Goal: Task Accomplishment & Management: Complete application form

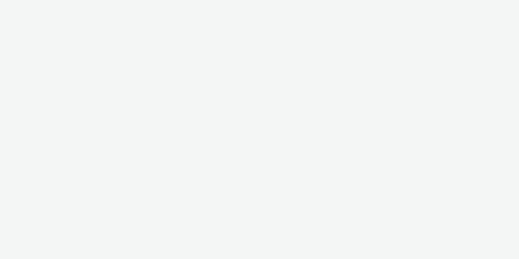
select select "d57a0b46-ef33-4938-977b-e6d07593e41f"
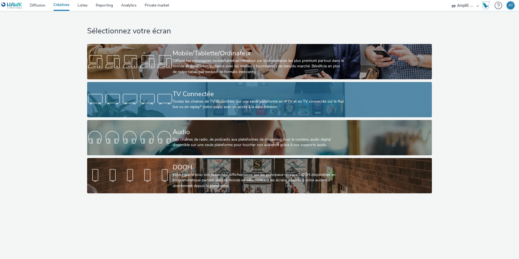
click at [215, 102] on div "Toutes les chaines de TV disponibles sur une seule plateforme en IPTV et en TV …" at bounding box center [258, 104] width 171 height 11
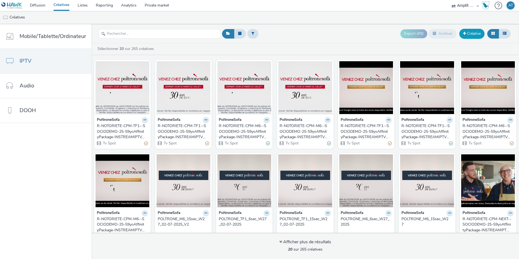
click at [480, 33] on link "Créative" at bounding box center [471, 34] width 25 height 10
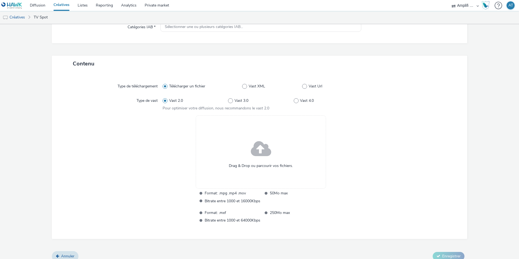
scroll to position [94, 0]
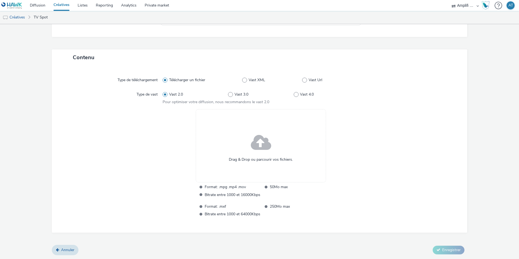
click at [250, 78] on span "Vast XML" at bounding box center [257, 79] width 17 height 5
click at [246, 78] on input "Vast XML" at bounding box center [244, 80] width 4 height 4
radio input "false"
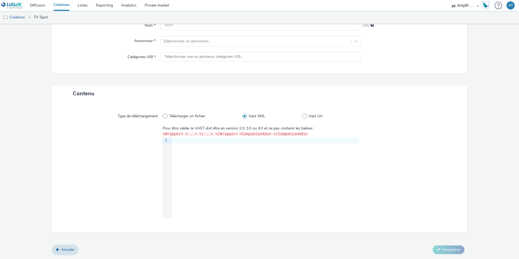
scroll to position [0, 0]
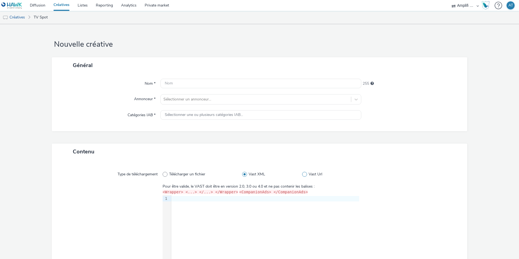
click at [303, 174] on span at bounding box center [304, 174] width 5 height 5
click at [303, 174] on input "Vast Url" at bounding box center [304, 175] width 4 height 4
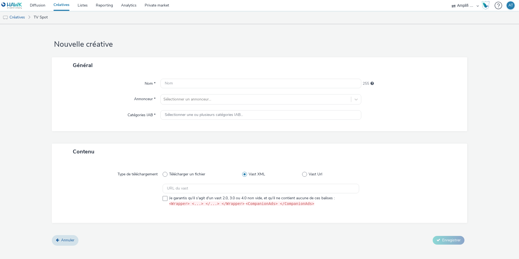
radio input "false"
radio input "true"
click at [181, 174] on span "Télécharger un fichier" at bounding box center [187, 174] width 36 height 5
click at [166, 174] on input "Télécharger un fichier" at bounding box center [165, 175] width 4 height 4
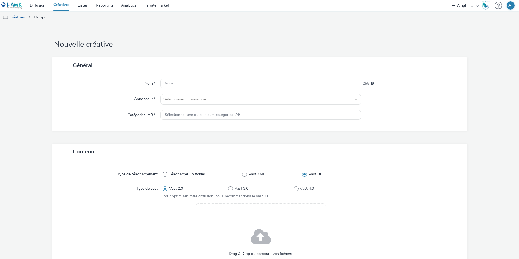
radio input "true"
radio input "false"
click at [42, 16] on link "TV Spot" at bounding box center [41, 17] width 20 height 13
click at [20, 17] on link "Créatives" at bounding box center [14, 17] width 28 height 13
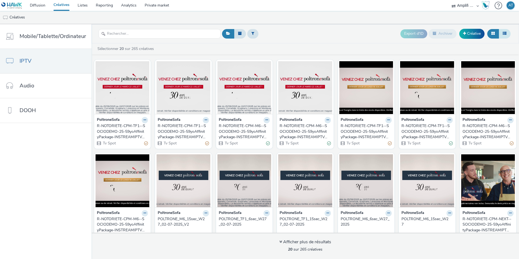
click at [503, 35] on icon at bounding box center [505, 33] width 4 height 4
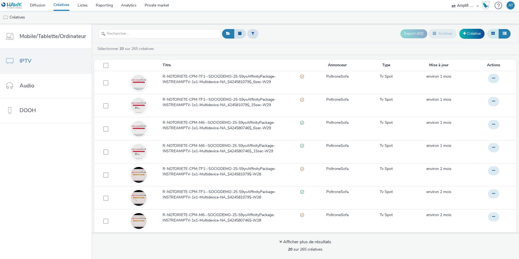
click at [497, 37] on button at bounding box center [493, 33] width 12 height 9
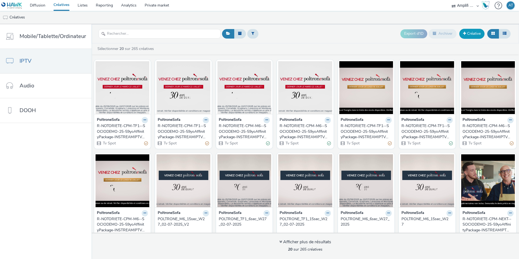
click at [467, 36] on link "Créative" at bounding box center [471, 34] width 25 height 10
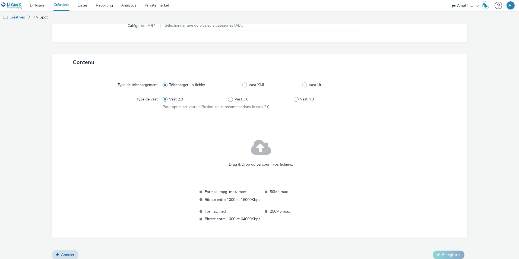
scroll to position [94, 0]
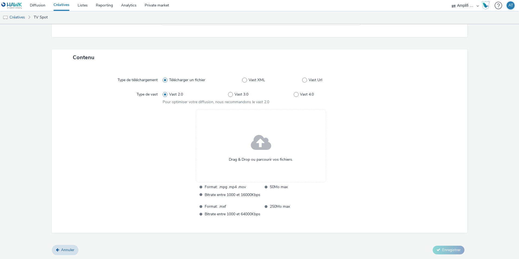
click at [257, 143] on span at bounding box center [261, 143] width 20 height 28
click at [259, 81] on span "Vast XML" at bounding box center [257, 79] width 17 height 5
click at [246, 81] on input "Vast XML" at bounding box center [244, 80] width 4 height 4
radio input "false"
radio input "true"
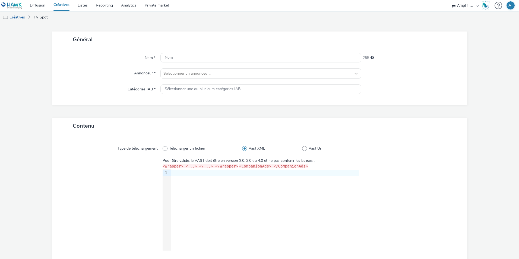
scroll to position [58, 0]
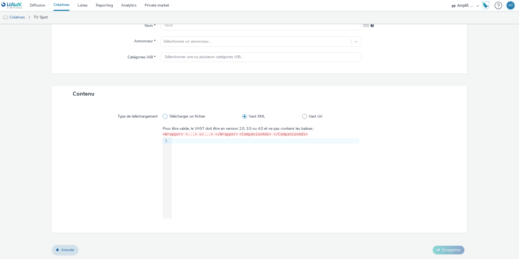
click at [198, 118] on span "Télécharger un fichier" at bounding box center [187, 116] width 36 height 5
click at [166, 118] on input "Télécharger un fichier" at bounding box center [165, 117] width 4 height 4
radio input "true"
radio input "false"
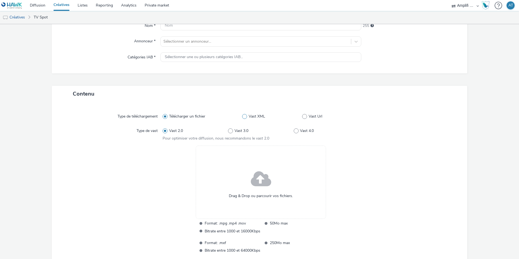
click at [258, 117] on span "Vast XML" at bounding box center [257, 116] width 17 height 5
click at [246, 117] on input "Vast XML" at bounding box center [244, 117] width 4 height 4
radio input "false"
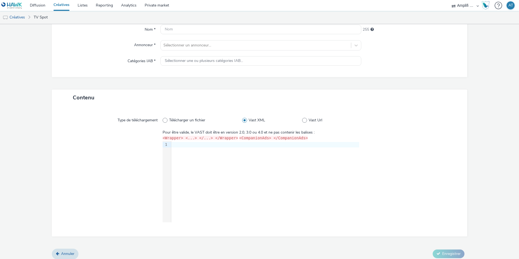
scroll to position [54, 0]
click at [304, 119] on span at bounding box center [304, 120] width 5 height 5
click at [304, 119] on input "Vast Url" at bounding box center [304, 120] width 4 height 4
radio input "false"
radio input "true"
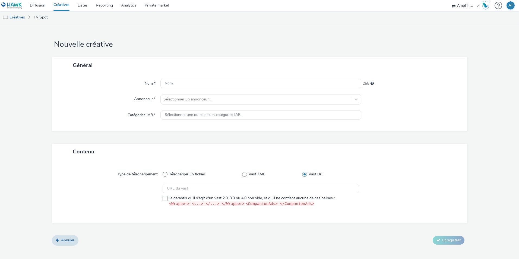
scroll to position [0, 0]
click at [252, 173] on span "Vast XML" at bounding box center [257, 174] width 17 height 5
click at [246, 173] on input "Vast XML" at bounding box center [244, 175] width 4 height 4
radio input "true"
radio input "false"
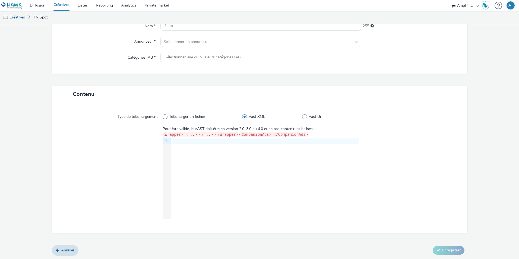
scroll to position [58, 0]
click at [179, 117] on span "Télécharger un fichier" at bounding box center [187, 116] width 36 height 5
click at [166, 117] on input "Télécharger un fichier" at bounding box center [165, 117] width 4 height 4
radio input "true"
radio input "false"
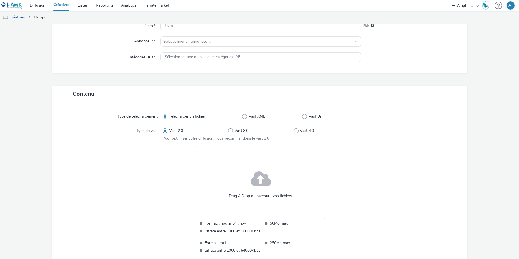
click at [180, 116] on span "Télécharger un fichier" at bounding box center [187, 116] width 36 height 5
click at [166, 116] on input "Télécharger un fichier" at bounding box center [165, 117] width 4 height 4
click at [294, 130] on span at bounding box center [296, 130] width 5 height 5
click at [294, 130] on input "Vast 4.0" at bounding box center [296, 131] width 4 height 4
radio input "false"
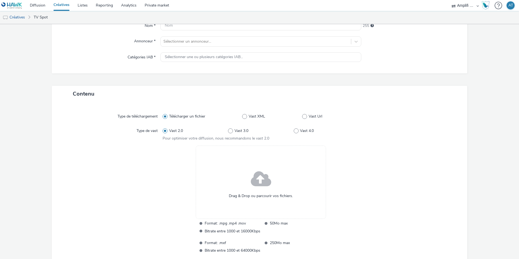
radio input "true"
click at [169, 131] on span "Vast 2.0" at bounding box center [176, 130] width 14 height 5
click at [166, 131] on input "Vast 2.0" at bounding box center [165, 131] width 4 height 4
radio input "true"
radio input "false"
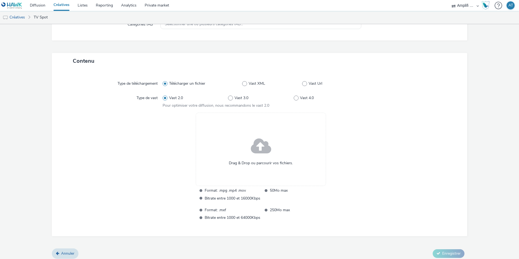
scroll to position [94, 0]
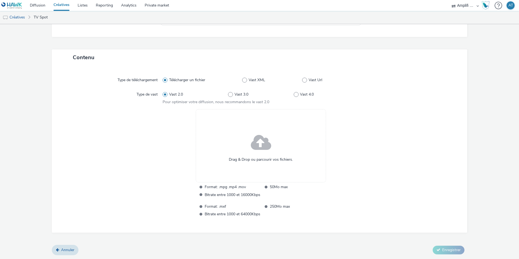
click at [258, 145] on span at bounding box center [261, 143] width 20 height 28
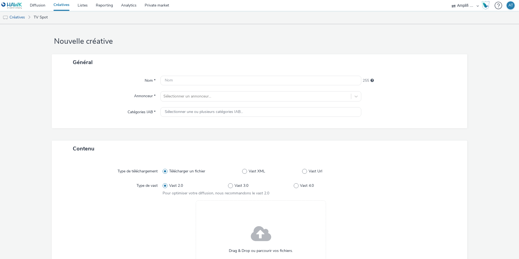
scroll to position [0, 0]
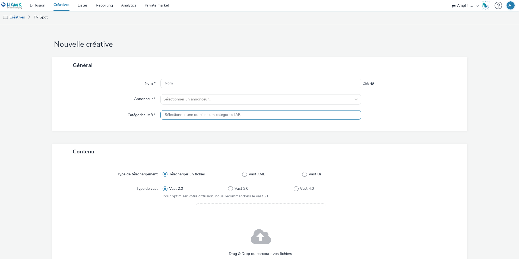
click at [213, 116] on span "Sélectionner une ou plusieurs catégories IAB..." at bounding box center [204, 115] width 78 height 5
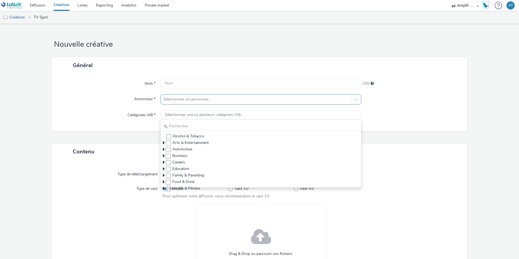
click at [183, 98] on div at bounding box center [255, 99] width 185 height 7
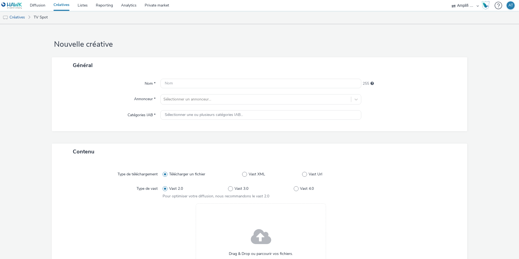
click at [110, 113] on div "Catégories IAB *" at bounding box center [108, 115] width 103 height 10
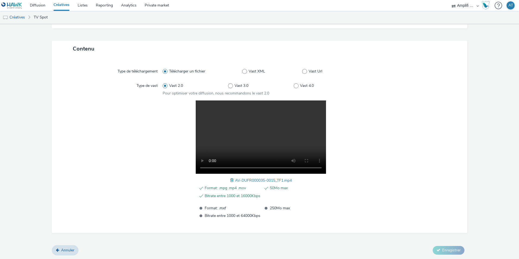
scroll to position [103, 0]
click at [372, 196] on div at bounding box center [408, 159] width 98 height 118
click at [270, 134] on video at bounding box center [261, 136] width 130 height 73
click at [274, 127] on video at bounding box center [261, 136] width 130 height 73
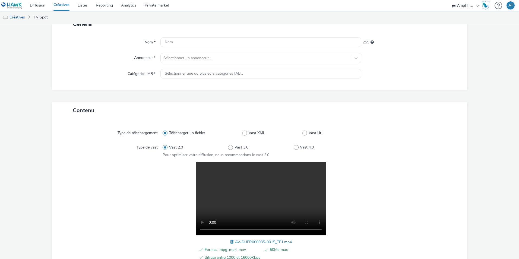
scroll to position [0, 0]
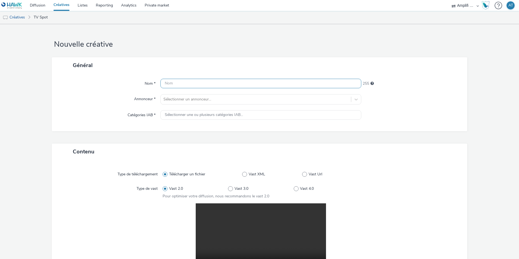
click at [233, 85] on input "text" at bounding box center [260, 83] width 201 height 9
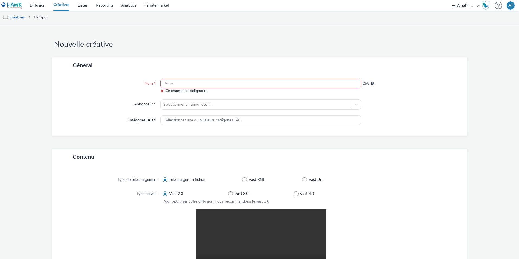
click at [218, 83] on input "text" at bounding box center [260, 83] width 201 height 9
paste input "R-NOTORIETE-CPM-TF1--SOCIODEMO-2559yo-INSTREAM-1x1-TV-15s"
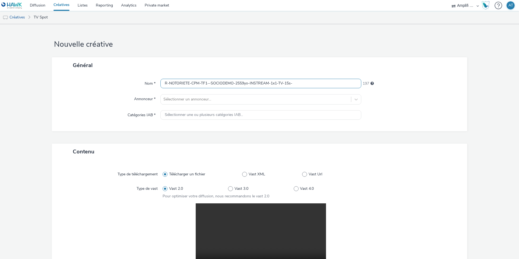
click at [319, 82] on input "R-NOTORIETE-CPM-TF1--SOCIODEMO-2559yo-INSTREAM-1x1-TV-15s-" at bounding box center [260, 83] width 201 height 9
paste input "P-INSTREAM-1x1-W35Promo"
click at [349, 84] on input "R-NOTORIETE-CPM-TF1--SOCIODEMO-2559yo-INSTREAM-1x1-TV-15s-P-INSTREAM-1x1-W35Pro…" at bounding box center [260, 83] width 201 height 9
paste input "427404871"
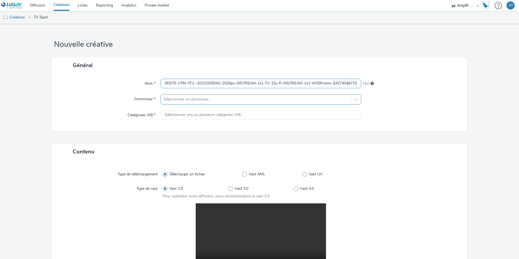
type input "R-NOTORIETE-CPM-TF1--SOCIODEMO-2559yo-INSTREAM-1x1-TV-15s-P-INSTREAM-1x1-W35Pro…"
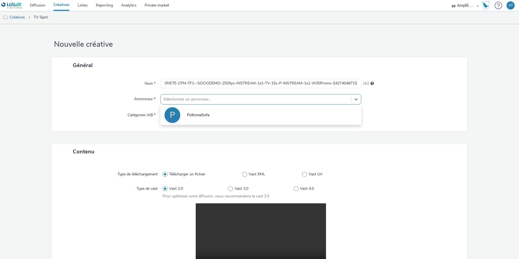
scroll to position [0, 0]
click at [260, 101] on div at bounding box center [255, 99] width 185 height 7
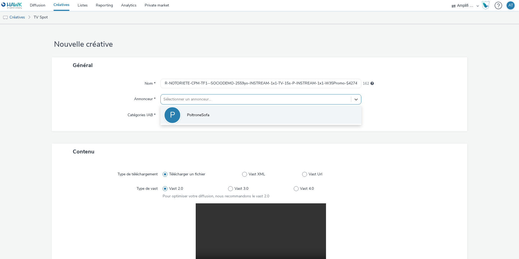
click at [229, 115] on li "P PoltroneSofa" at bounding box center [260, 115] width 201 height 18
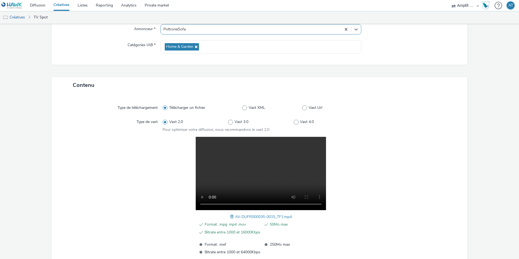
scroll to position [107, 0]
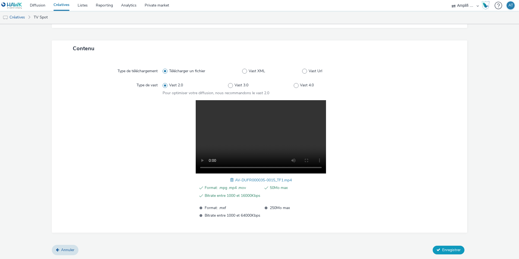
click at [445, 250] on span "Enregistrer" at bounding box center [451, 249] width 18 height 5
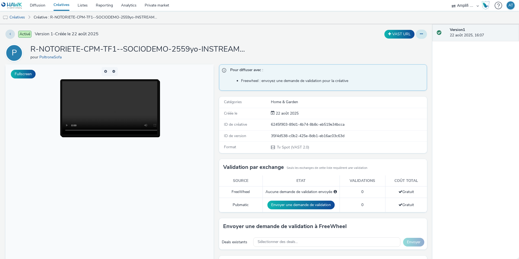
click at [416, 35] on button at bounding box center [421, 34] width 11 height 9
click at [405, 45] on link "Modifier" at bounding box center [406, 45] width 41 height 11
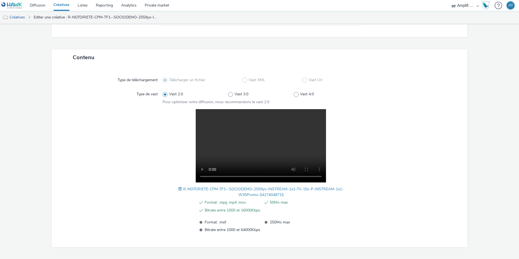
scroll to position [112, 0]
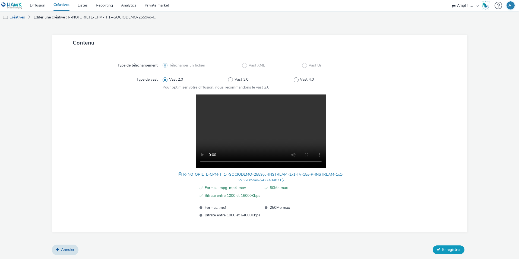
click at [442, 250] on span "Enregistrer" at bounding box center [451, 249] width 18 height 5
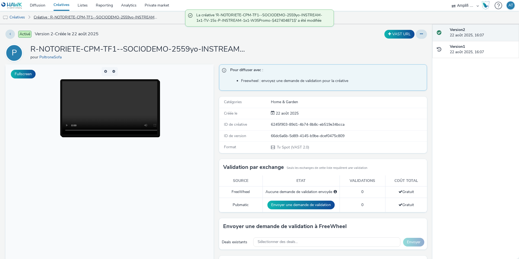
click at [78, 17] on link "Créative : R-NOTORIETE-CPM-TF1--SOCIODEMO-2559yo-INSTREAM-1x1-TV-15s-P-INSTREAM…" at bounding box center [96, 17] width 130 height 13
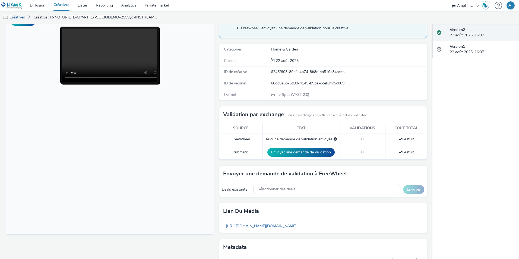
scroll to position [78, 0]
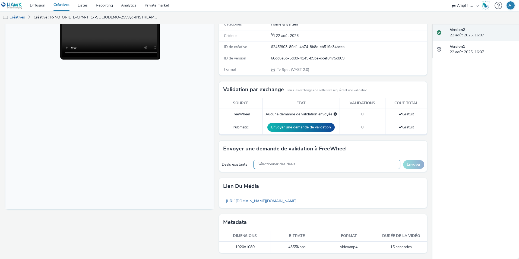
click at [290, 164] on span "Sélectionner des deals..." at bounding box center [278, 164] width 40 height 5
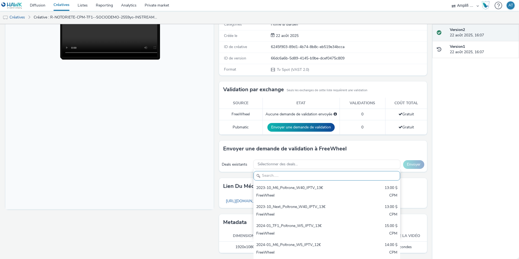
click at [283, 175] on input "text" at bounding box center [326, 175] width 147 height 9
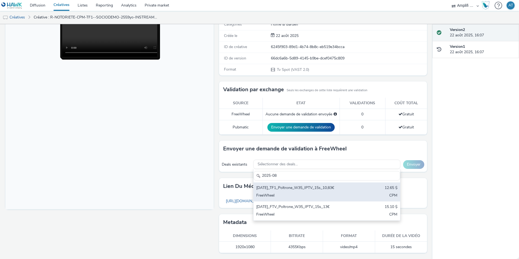
type input "2025-08"
click at [283, 191] on div "[DATE]_TF1_Poltrone_W35_IPTV_15s_10,83€" at bounding box center [302, 188] width 93 height 6
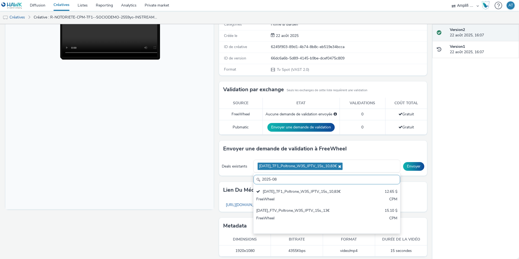
click at [224, 175] on div "Deals existants [DATE]_TF1_Poltrone_W35_IPTV_15s_10,83€ 2025-08 [DATE]_TF1_Polt…" at bounding box center [323, 166] width 208 height 19
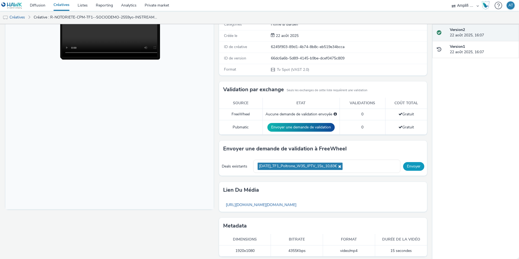
click at [407, 168] on button "Envoyer" at bounding box center [413, 166] width 21 height 9
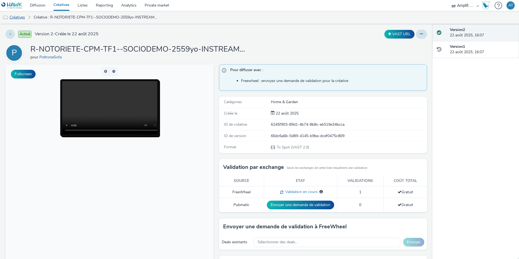
drag, startPoint x: 15, startPoint y: 18, endPoint x: 1, endPoint y: 21, distance: 14.9
click at [15, 18] on link "Créatives" at bounding box center [14, 17] width 28 height 13
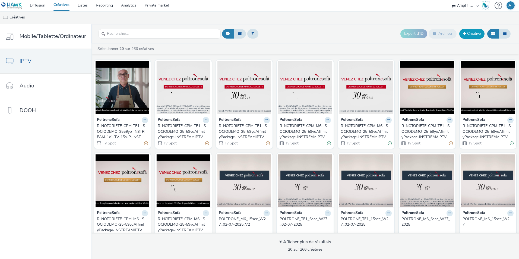
click at [476, 34] on link "Créative" at bounding box center [471, 34] width 25 height 10
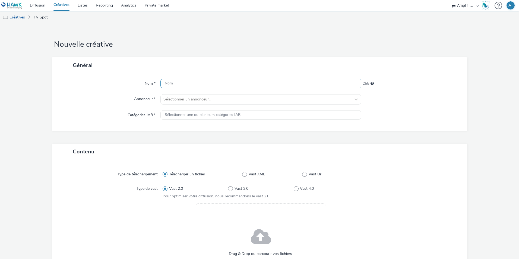
click at [208, 81] on input "text" at bounding box center [260, 83] width 201 height 9
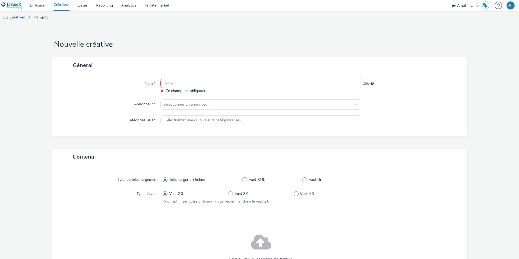
click at [209, 82] on input "text" at bounding box center [260, 83] width 201 height 9
paste input "R-NOTORIETE-CPM-FRANCETELEVISION--SOCIODEMO-2559yo-INSTREAM-1x1-TV-15s"
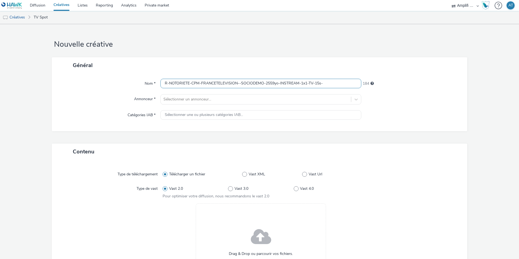
click at [339, 84] on input "R-NOTORIETE-CPM-FRANCETELEVISION--SOCIODEMO-2559yo-INSTREAM-1x1-TV-15s-" at bounding box center [260, 83] width 201 height 9
paste input "P-INSTREAM-1x1-W35Promo"
click at [323, 85] on input "R-NOTORIETE-CPM-FRANCETELEVISION--SOCIODEMO-2559yo-INSTREAM-1x1-TV-15s-P-INSTRE…" at bounding box center [260, 83] width 201 height 9
click at [354, 84] on input "R-NOTORIETE-CPM-FRANCETELEVISION--SOCIODEMO-2559yo-INSTREAM-1x1-TV-15s-P-INSTRE…" at bounding box center [260, 83] width 201 height 9
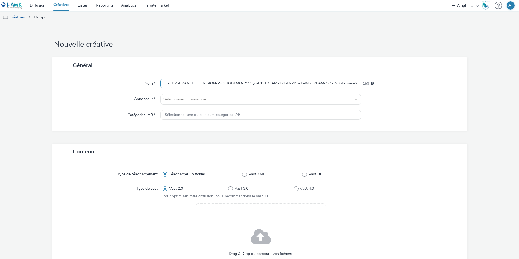
click at [354, 82] on input "R-NOTORIETE-CPM-FRANCETELEVISION--SOCIODEMO-2559yo-INSTREAM-1x1-TV-15s-P-INSTRE…" at bounding box center [260, 83] width 201 height 9
click at [352, 82] on input "R-NOTORIETE-CPM-FRANCETELEVISION--SOCIODEMO-2559yo-INSTREAM-1x1-TV-15s-P-INSTRE…" at bounding box center [260, 83] width 201 height 9
paste input "427404046"
type input "R-NOTORIETE-CPM-FRANCETELEVISION--SOCIODEMO-2559yo-INSTREAM-1x1-TV-15s-P-INSTRE…"
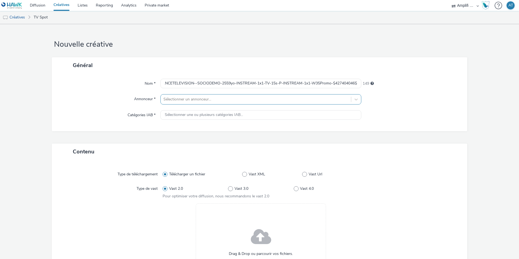
click at [201, 98] on div at bounding box center [255, 99] width 185 height 7
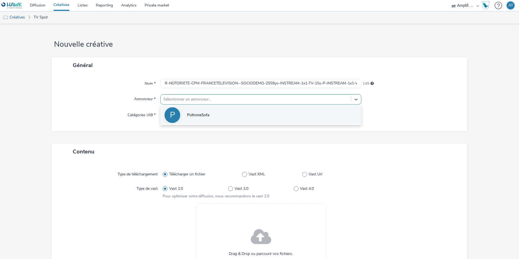
click at [195, 117] on span "PoltroneSofa" at bounding box center [198, 114] width 22 height 5
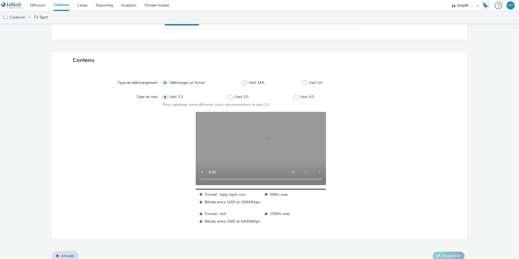
scroll to position [101, 0]
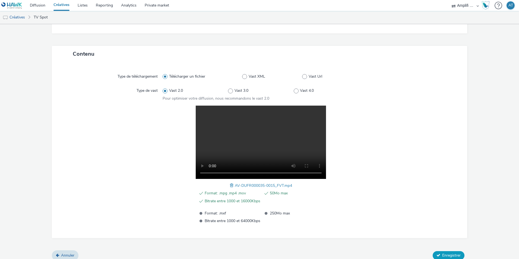
click at [450, 254] on span "Enregistrer" at bounding box center [451, 255] width 18 height 5
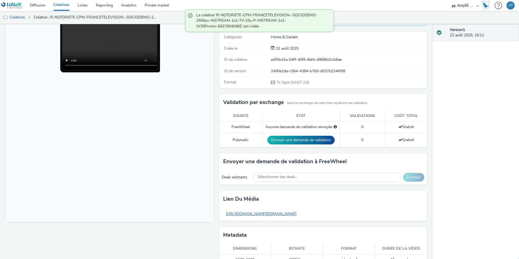
scroll to position [78, 0]
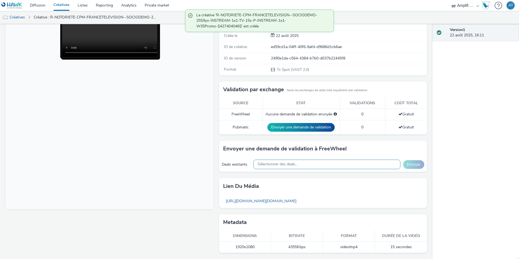
click at [293, 167] on div "Sélectionner des deals..." at bounding box center [326, 164] width 147 height 9
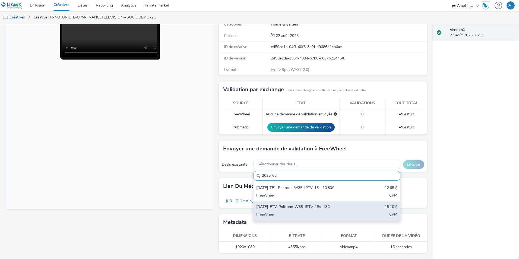
type input "2025-08"
click at [288, 206] on div "[DATE]_FTV_Poltrone_W35_IPTV_15s_13€" at bounding box center [302, 207] width 93 height 6
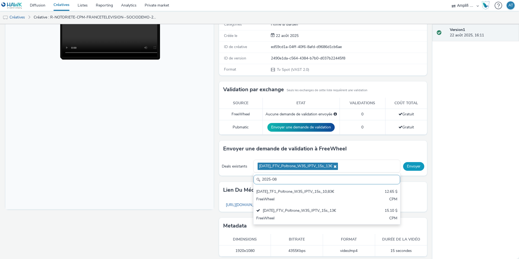
click at [415, 166] on button "Envoyer" at bounding box center [413, 166] width 21 height 9
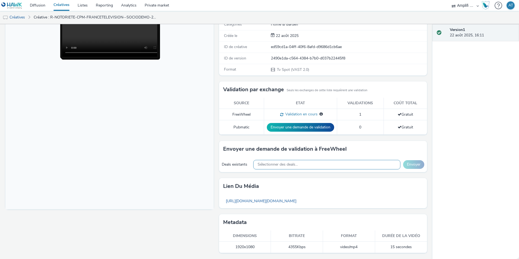
scroll to position [0, 0]
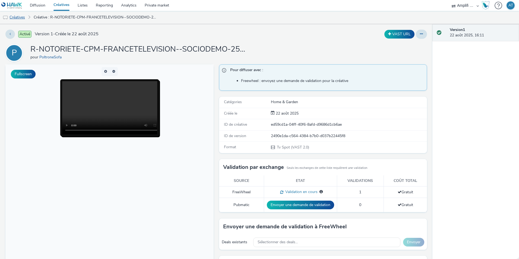
click at [15, 17] on link "Créatives" at bounding box center [14, 17] width 28 height 13
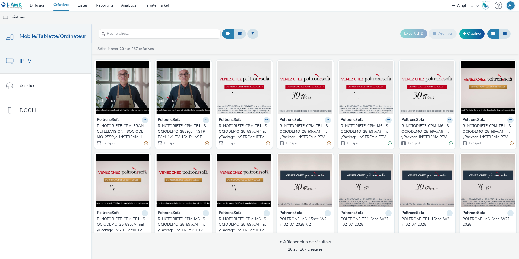
click at [41, 40] on span "Mobile/Tablette/Ordinateur" at bounding box center [53, 36] width 66 height 8
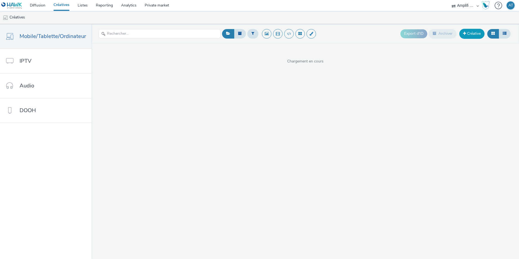
click at [469, 33] on link "Créative" at bounding box center [471, 34] width 25 height 10
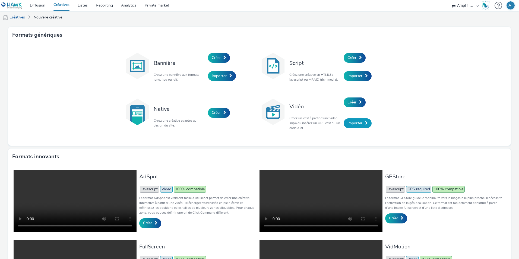
click at [358, 124] on span "Importer" at bounding box center [354, 122] width 15 height 5
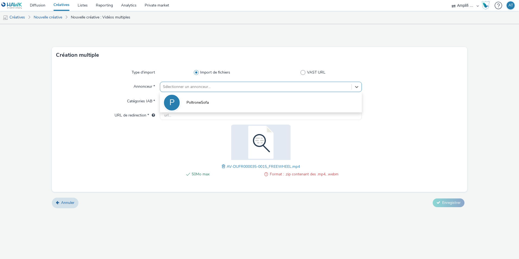
click at [196, 86] on div at bounding box center [256, 87] width 186 height 7
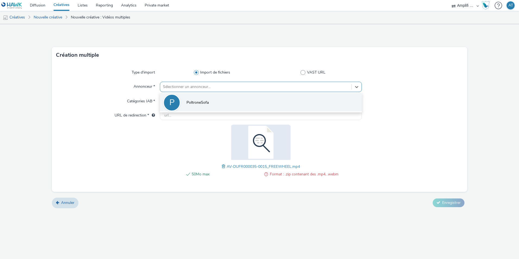
click at [192, 106] on li "P PoltroneSofa" at bounding box center [261, 102] width 202 height 18
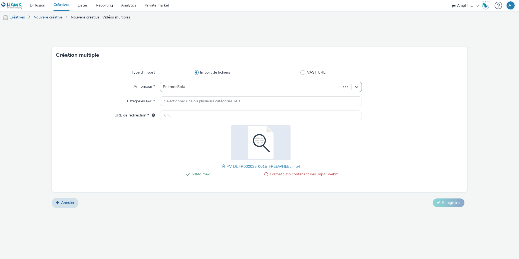
type input "[URL][DOMAIN_NAME]"
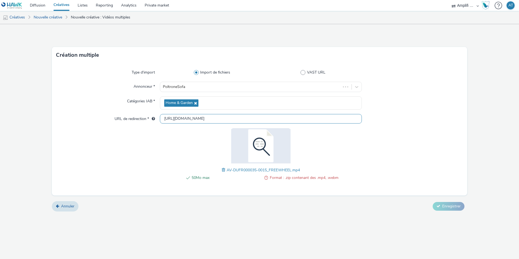
click at [185, 120] on input "[URL][DOMAIN_NAME]" at bounding box center [261, 118] width 202 height 9
click at [381, 176] on div at bounding box center [412, 157] width 101 height 58
drag, startPoint x: 387, startPoint y: 169, endPoint x: 347, endPoint y: 161, distance: 41.1
click at [387, 168] on div at bounding box center [412, 157] width 101 height 58
click at [222, 169] on span at bounding box center [224, 170] width 5 height 6
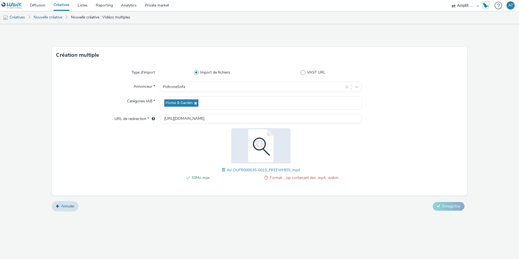
click at [332, 141] on div "50Mo max Format : .zip contenant des .mp4, .webm AV-DUFR000035-0015_FREEWHEEL.m…" at bounding box center [261, 157] width 202 height 58
click at [286, 180] on span "Format : .zip contenant des .mp4, .webm" at bounding box center [304, 177] width 69 height 7
click at [266, 178] on span at bounding box center [266, 177] width 4 height 7
click at [224, 171] on span at bounding box center [224, 170] width 5 height 6
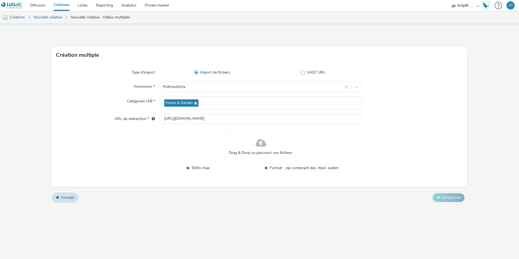
click at [257, 145] on span at bounding box center [261, 143] width 11 height 14
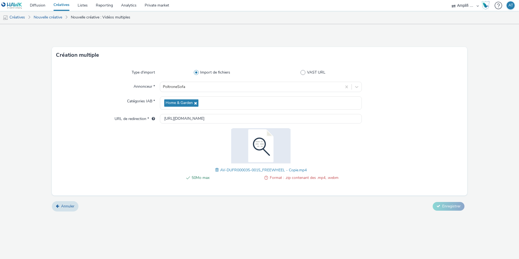
click at [365, 175] on div at bounding box center [412, 157] width 101 height 58
click at [331, 178] on span "Format : .zip contenant des .mp4, .webm" at bounding box center [304, 177] width 69 height 7
drag, startPoint x: 331, startPoint y: 178, endPoint x: 312, endPoint y: 178, distance: 19.0
click at [312, 178] on span "Format : .zip contenant des .mp4, .webm" at bounding box center [304, 177] width 69 height 7
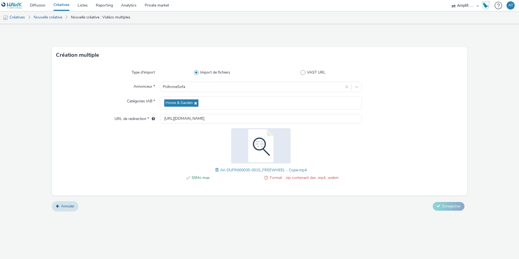
click at [299, 173] on div "50Mo max Format : .zip contenant des .mp4, .webm AV-DUFR000035-0015_FREEWHEEL -…" at bounding box center [261, 157] width 202 height 58
click at [297, 177] on span "Format : .zip contenant des .mp4, .webm" at bounding box center [304, 177] width 69 height 7
copy ul "50Mo max"
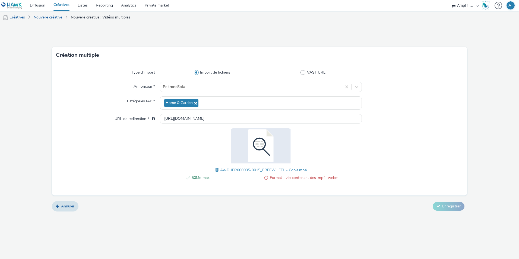
click at [287, 212] on form "Création multiple Type d'import Import de fichiers VAST URL Annonceur * Poltron…" at bounding box center [259, 119] width 519 height 191
click at [48, 21] on link "Nouvelle créative" at bounding box center [48, 17] width 34 height 13
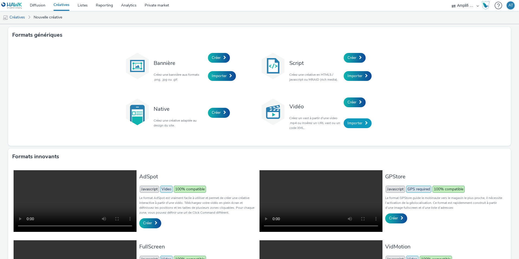
click at [345, 124] on link "Importer" at bounding box center [358, 123] width 28 height 10
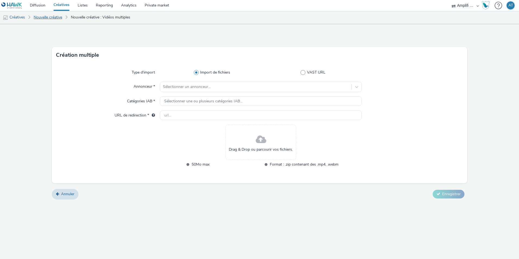
click at [55, 17] on link "Nouvelle créative" at bounding box center [48, 17] width 34 height 13
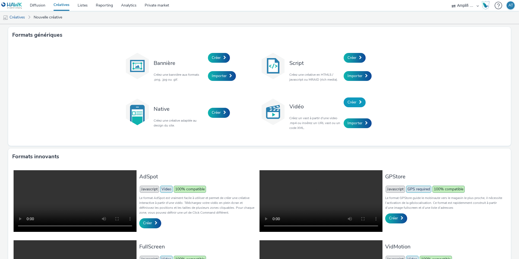
click at [348, 104] on span "Créer" at bounding box center [351, 102] width 9 height 5
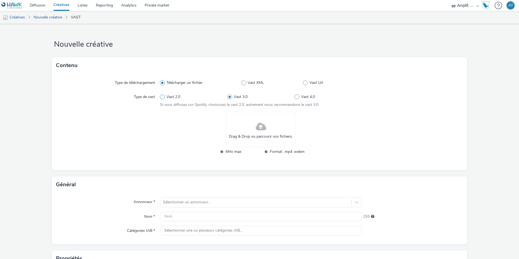
click at [167, 94] on span "Vast 2.0" at bounding box center [173, 96] width 14 height 5
click at [163, 95] on input "Vast 2.0" at bounding box center [162, 97] width 4 height 4
radio input "true"
radio input "false"
click at [177, 85] on span "Télécharger un fichier" at bounding box center [184, 82] width 36 height 5
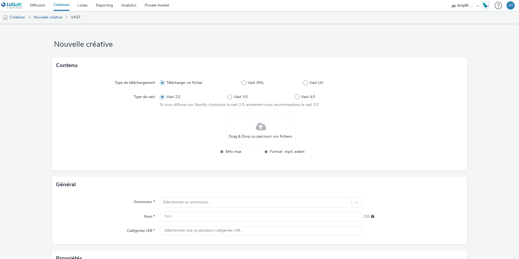
click at [163, 85] on input "Télécharger un fichier" at bounding box center [162, 83] width 4 height 4
click at [168, 96] on span "Vast 2.0" at bounding box center [173, 96] width 14 height 5
click at [163, 96] on input "Vast 2.0" at bounding box center [162, 97] width 4 height 4
click at [257, 122] on span at bounding box center [261, 127] width 11 height 14
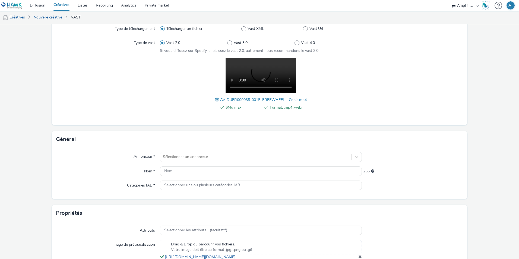
scroll to position [54, 0]
click at [201, 158] on div at bounding box center [256, 156] width 186 height 7
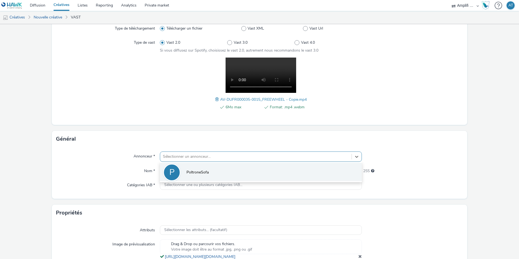
click at [198, 170] on span "PoltroneSofa" at bounding box center [197, 172] width 22 height 5
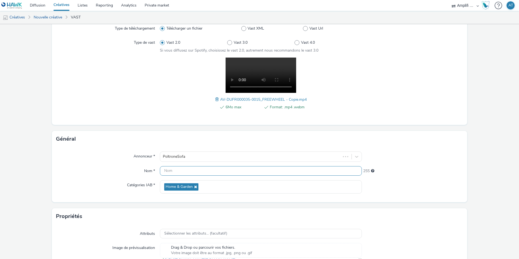
click at [186, 174] on input "text" at bounding box center [261, 170] width 202 height 9
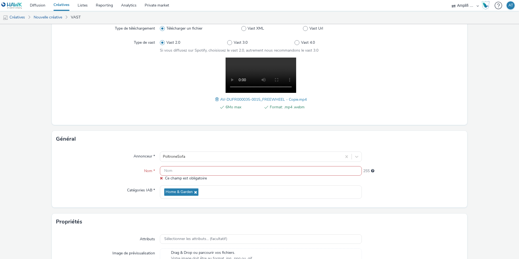
click at [191, 167] on input "text" at bounding box center [261, 170] width 202 height 9
click at [185, 169] on input "text" at bounding box center [261, 170] width 202 height 9
paste input "R-NOTORIETE-CPM-FREEWHEEL--CUSTOM-DataShopper-PREROLL-1x1-Multidevice-15s"
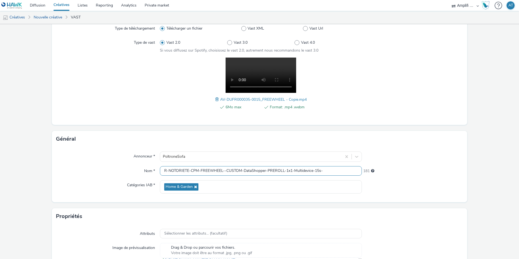
click at [330, 169] on input "R-NOTORIETE-CPM-FREEWHEEL--CUSTOM-DataShopper-PREROLL-1x1-Multidevice-15s-" at bounding box center [261, 170] width 202 height 9
paste input "P-PREROLL-1x1-W35Promo"
click at [325, 169] on input "R-NOTORIETE-CPM-FREEWHEEL--CUSTOM-DataShopper-PREROLL-1x1-Multidevice-15s-P-PRE…" at bounding box center [261, 170] width 202 height 9
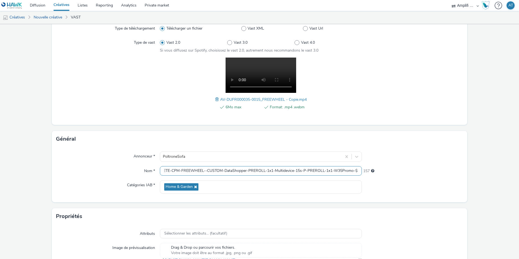
click at [356, 170] on input "R-NOTORIETE-CPM-FREEWHEEL--CUSTOM-DataShopper-PREROLL-1x1-Multidevice-15s-P-PRE…" at bounding box center [261, 170] width 202 height 9
click at [354, 170] on input "R-NOTORIETE-CPM-FREEWHEEL--CUSTOM-DataShopper-PREROLL-1x1-Multidevice-15s-P-PRE…" at bounding box center [261, 170] width 202 height 9
click at [353, 171] on input "R-NOTORIETE-CPM-FREEWHEEL--CUSTOM-DataShopper-PREROLL-1x1-Multidevice-15s-P-PRE…" at bounding box center [261, 170] width 202 height 9
paste input "$"
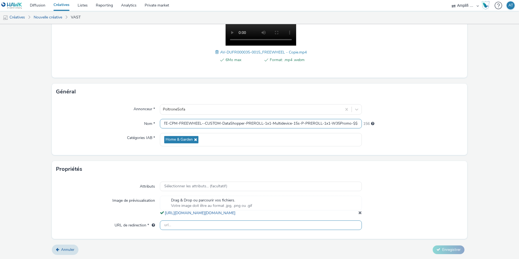
type input "R-NOTORIETE-CPM-FREEWHEEL--CUSTOM-DataShopper-PREROLL-1x1-Multidevice-15s-P-PRE…"
click at [219, 227] on input "text" at bounding box center [261, 224] width 202 height 9
paste input "[URL][DOMAIN_NAME]"
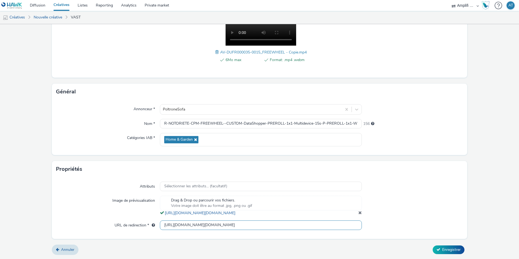
scroll to position [0, 598]
type input "[URL][DOMAIN_NAME][DOMAIN_NAME]"
click at [443, 251] on span "Enregistrer" at bounding box center [451, 249] width 18 height 5
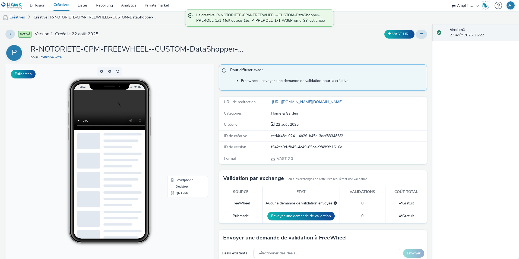
scroll to position [89, 0]
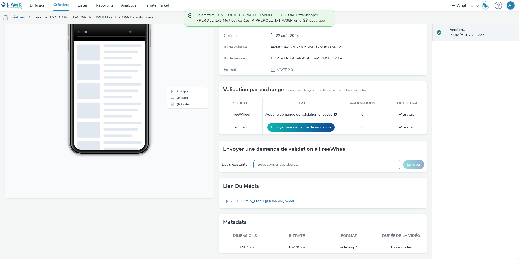
click at [277, 164] on span "Sélectionner des deals..." at bounding box center [278, 164] width 40 height 5
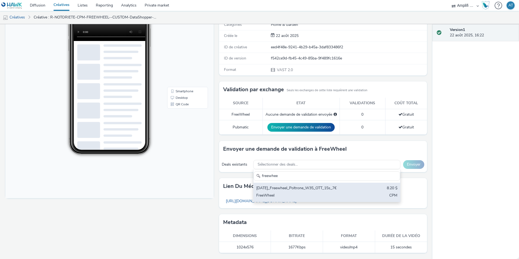
type input "freewhee"
click at [294, 192] on div "[DATE]_Freewheel_Poltrone_W35_OTT_15s_7€ 8.20 $ FreeWheel CPM" at bounding box center [326, 192] width 147 height 19
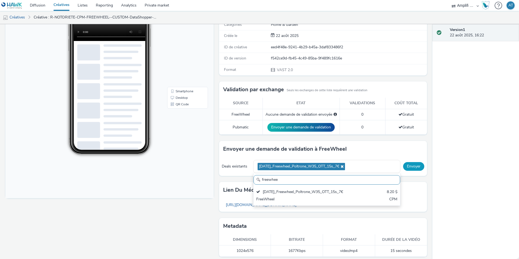
click at [403, 164] on button "Envoyer" at bounding box center [413, 166] width 21 height 9
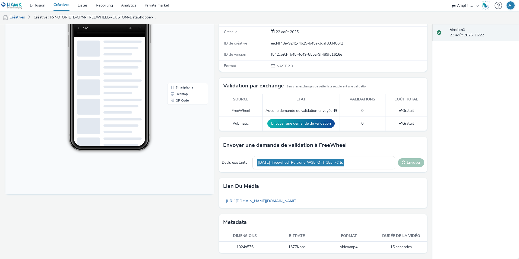
scroll to position [0, 0]
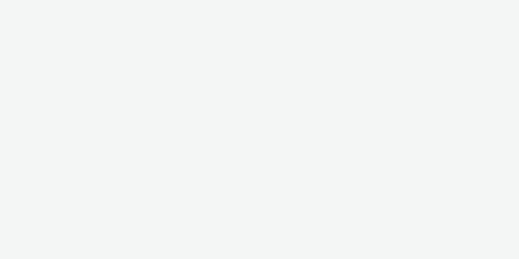
select select "d57a0b46-ef33-4938-977b-e6d07593e41f"
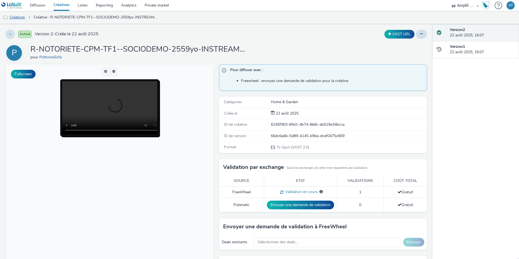
click at [20, 18] on link "Créatives" at bounding box center [14, 17] width 28 height 13
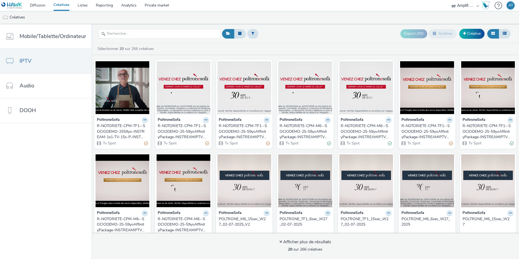
click at [57, 5] on link "Créatives" at bounding box center [61, 5] width 24 height 11
click at [44, 8] on link "Diffusion" at bounding box center [38, 5] width 24 height 11
